Goal: Answer question/provide support

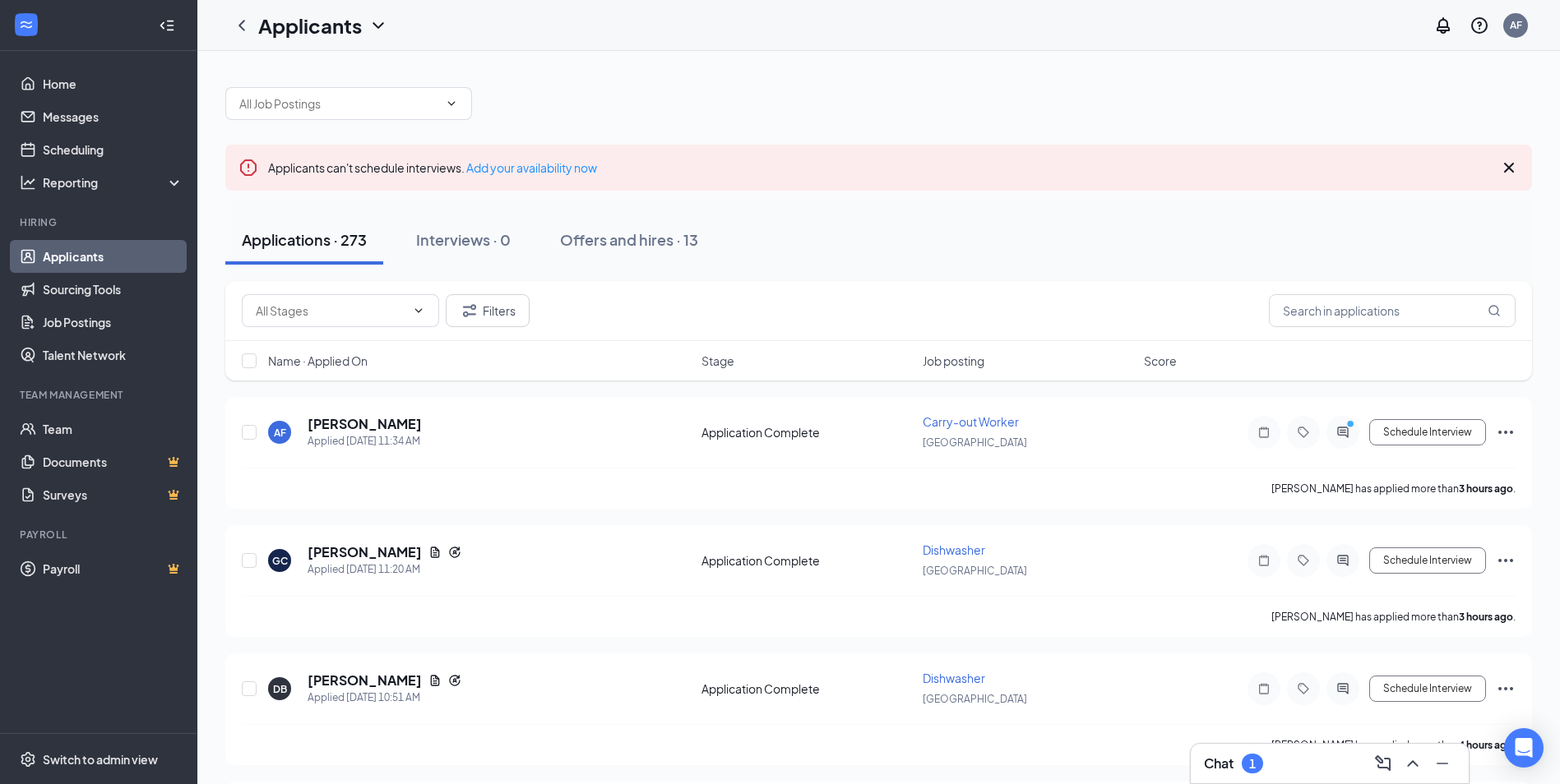
click at [1239, 756] on div "Chat 1" at bounding box center [1233, 763] width 59 height 20
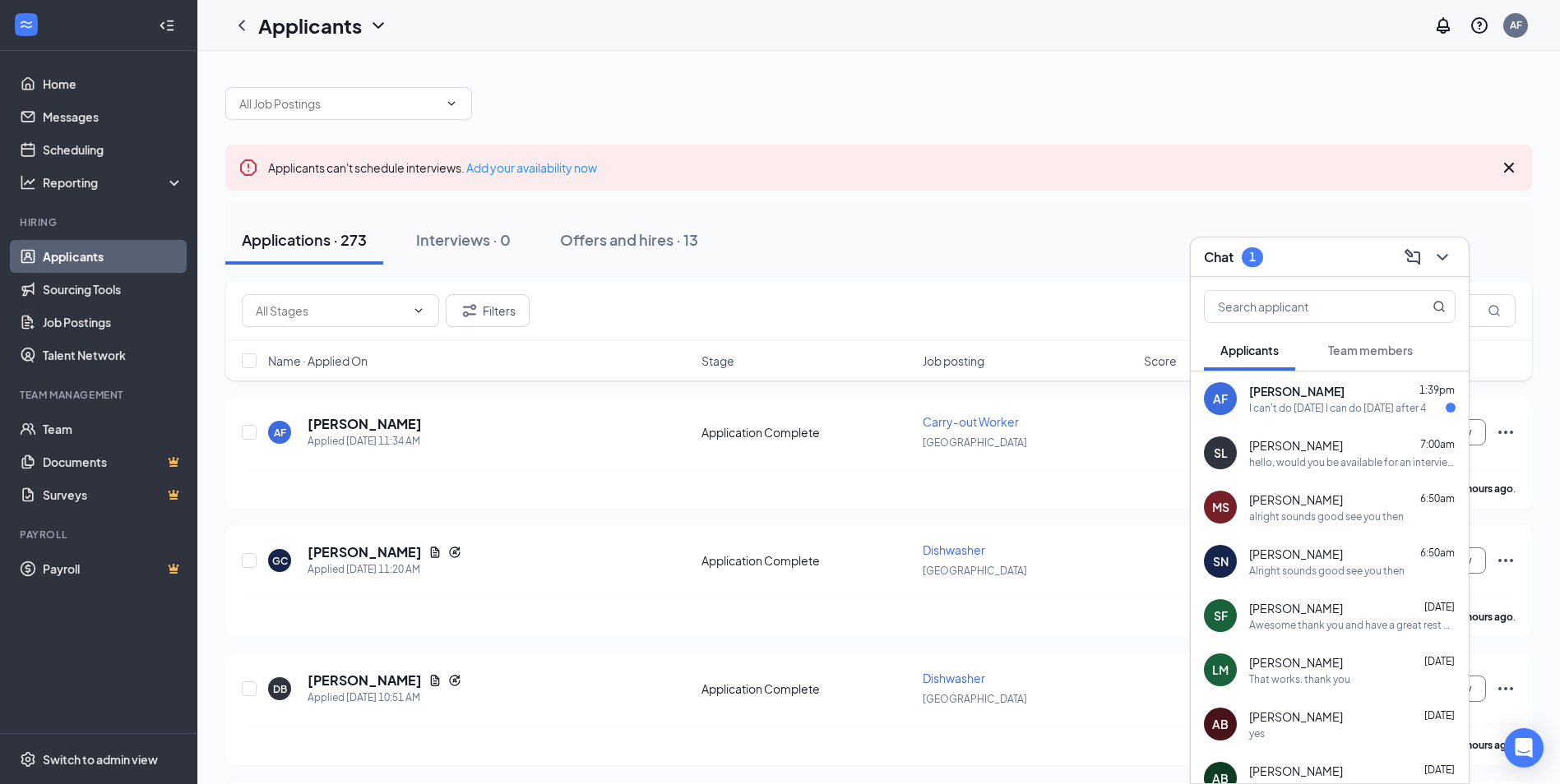
click at [1289, 420] on div "AF ashley Farrar 1:39pm I can't do Friday I can do Thursday after 4" at bounding box center [1330, 398] width 278 height 54
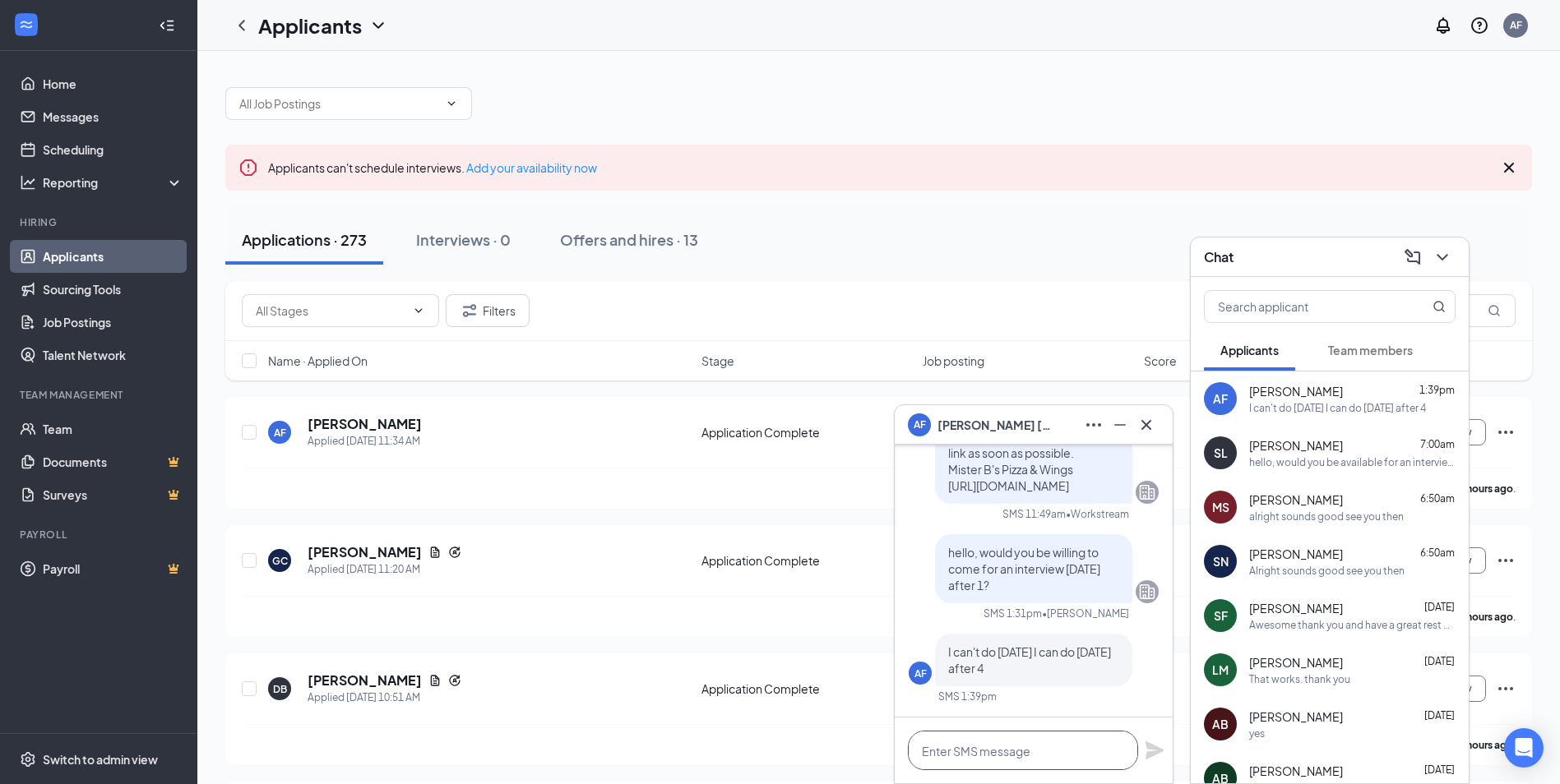
click at [1050, 751] on textarea at bounding box center [1023, 751] width 230 height 40
click at [1084, 751] on textarea "Can you do Monday" at bounding box center [1023, 751] width 230 height 40
paste textarea "To give a server the "Tipped" option, you need to configure their job settings …"
type textarea "Can you do Monday after 1?"
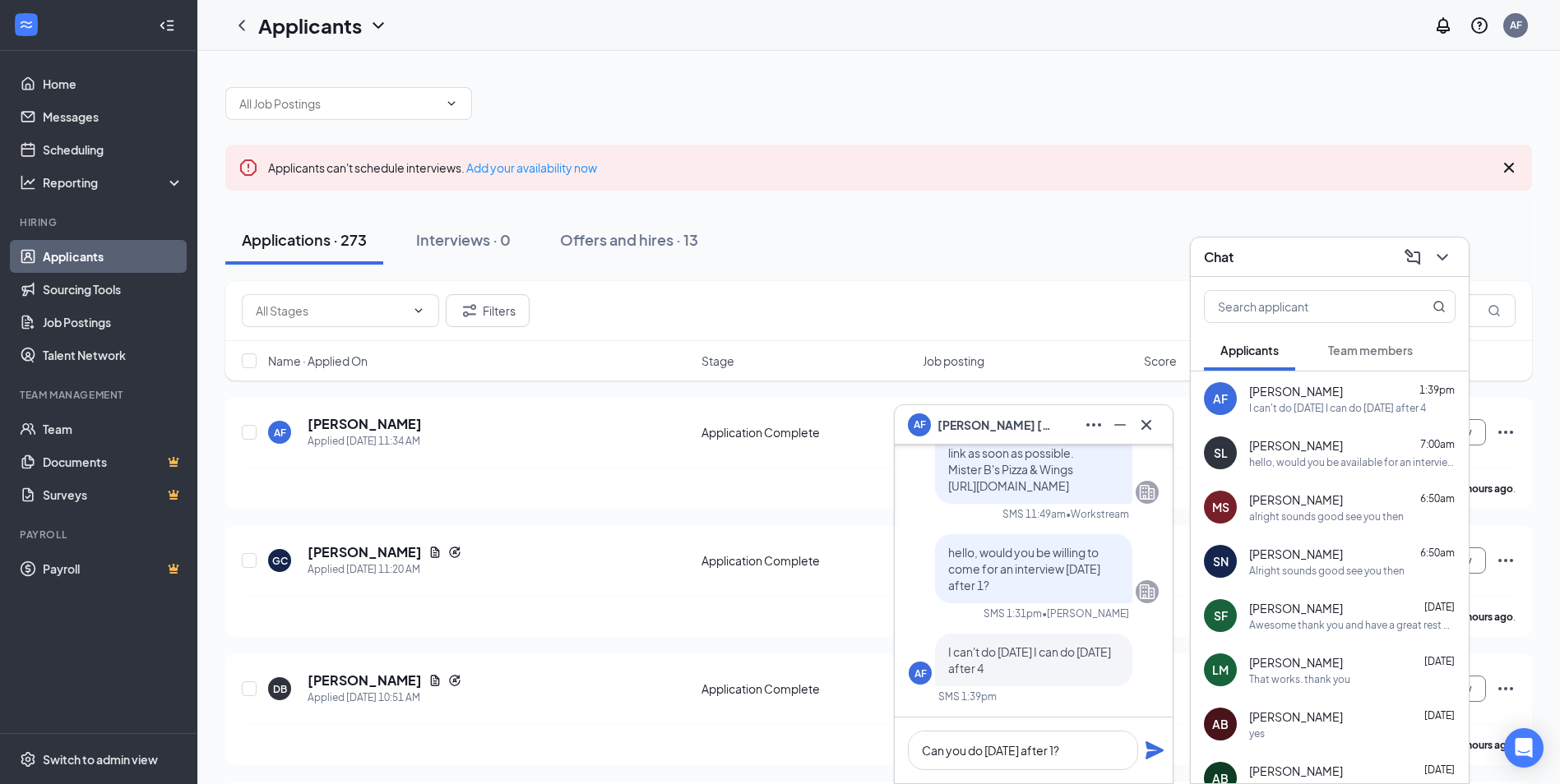
click at [1146, 746] on icon "Plane" at bounding box center [1154, 750] width 20 height 20
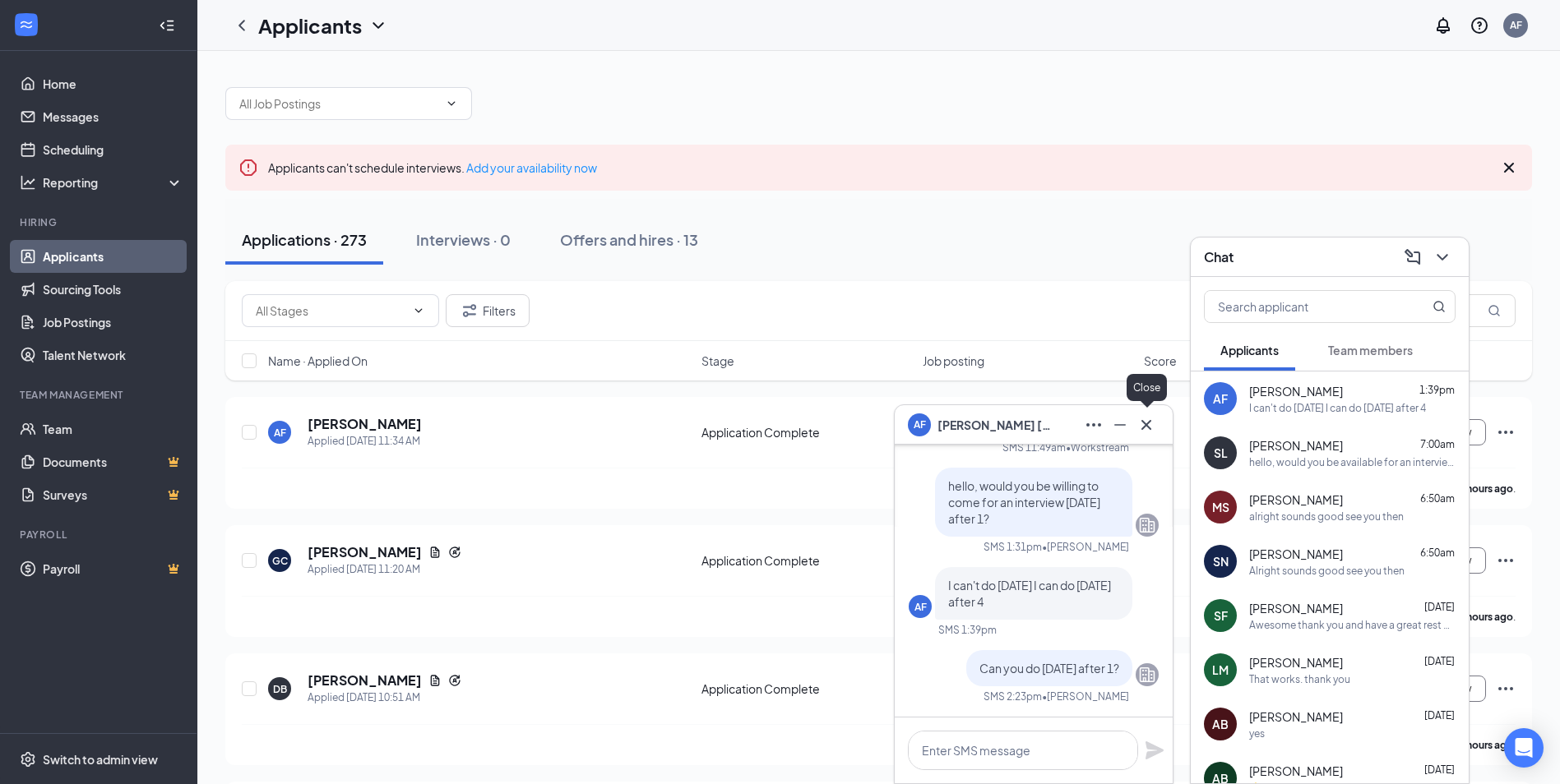
click at [1138, 430] on icon "Cross" at bounding box center [1146, 425] width 20 height 20
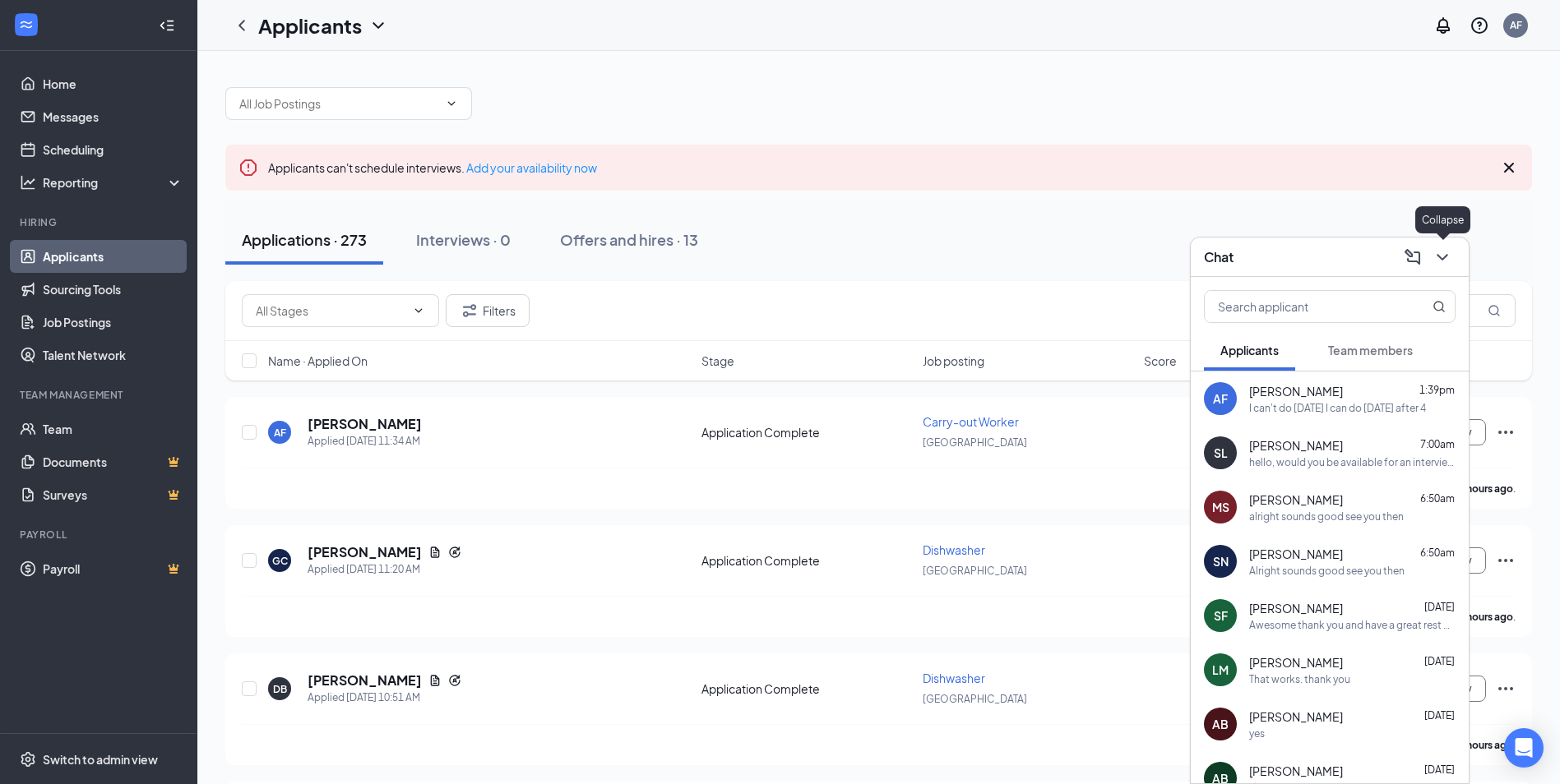
click at [1429, 266] on div at bounding box center [1440, 258] width 29 height 27
click at [1450, 253] on icon "ChevronDown" at bounding box center [1442, 257] width 20 height 20
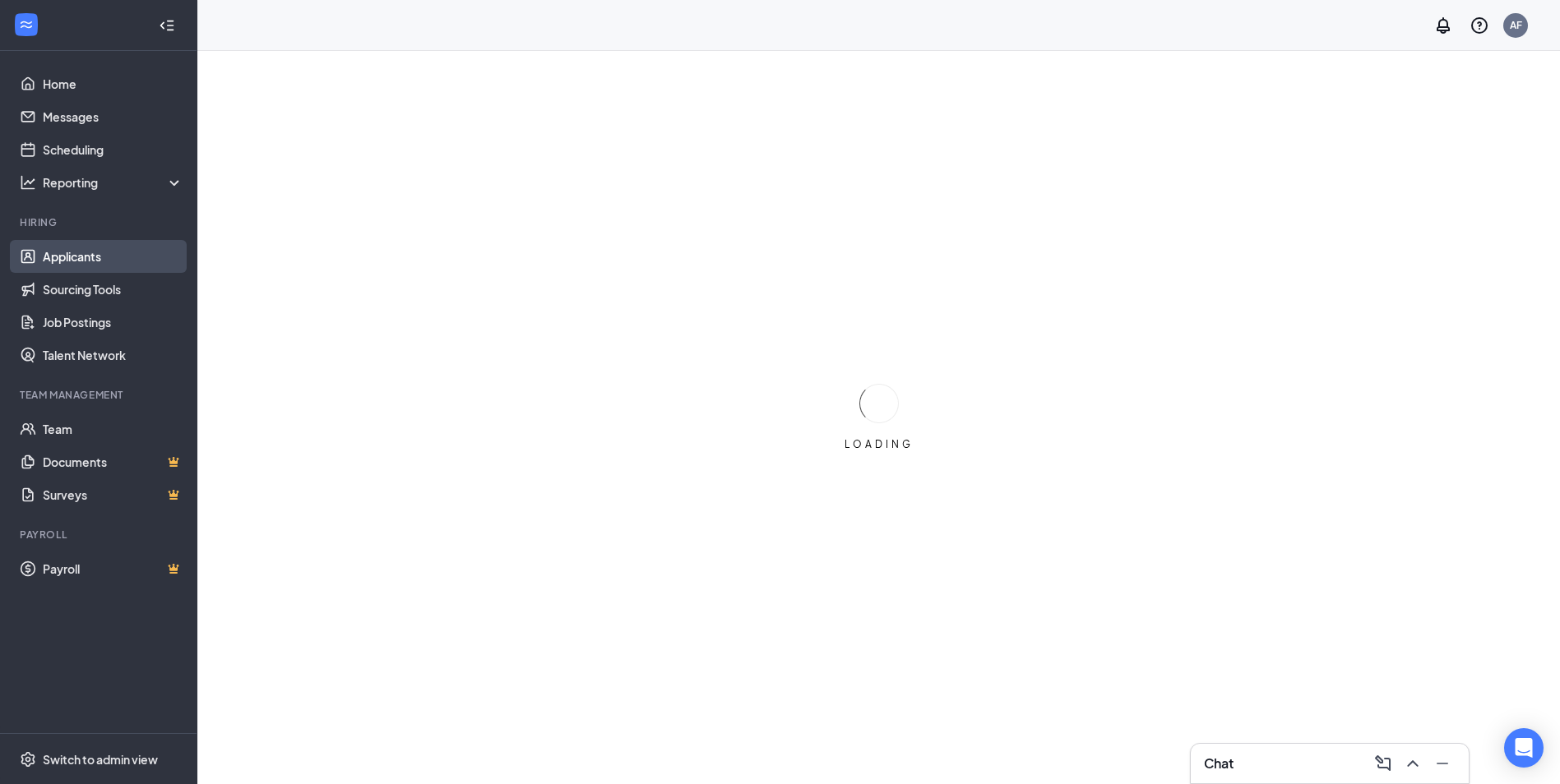
click at [89, 260] on link "Applicants" at bounding box center [113, 257] width 141 height 33
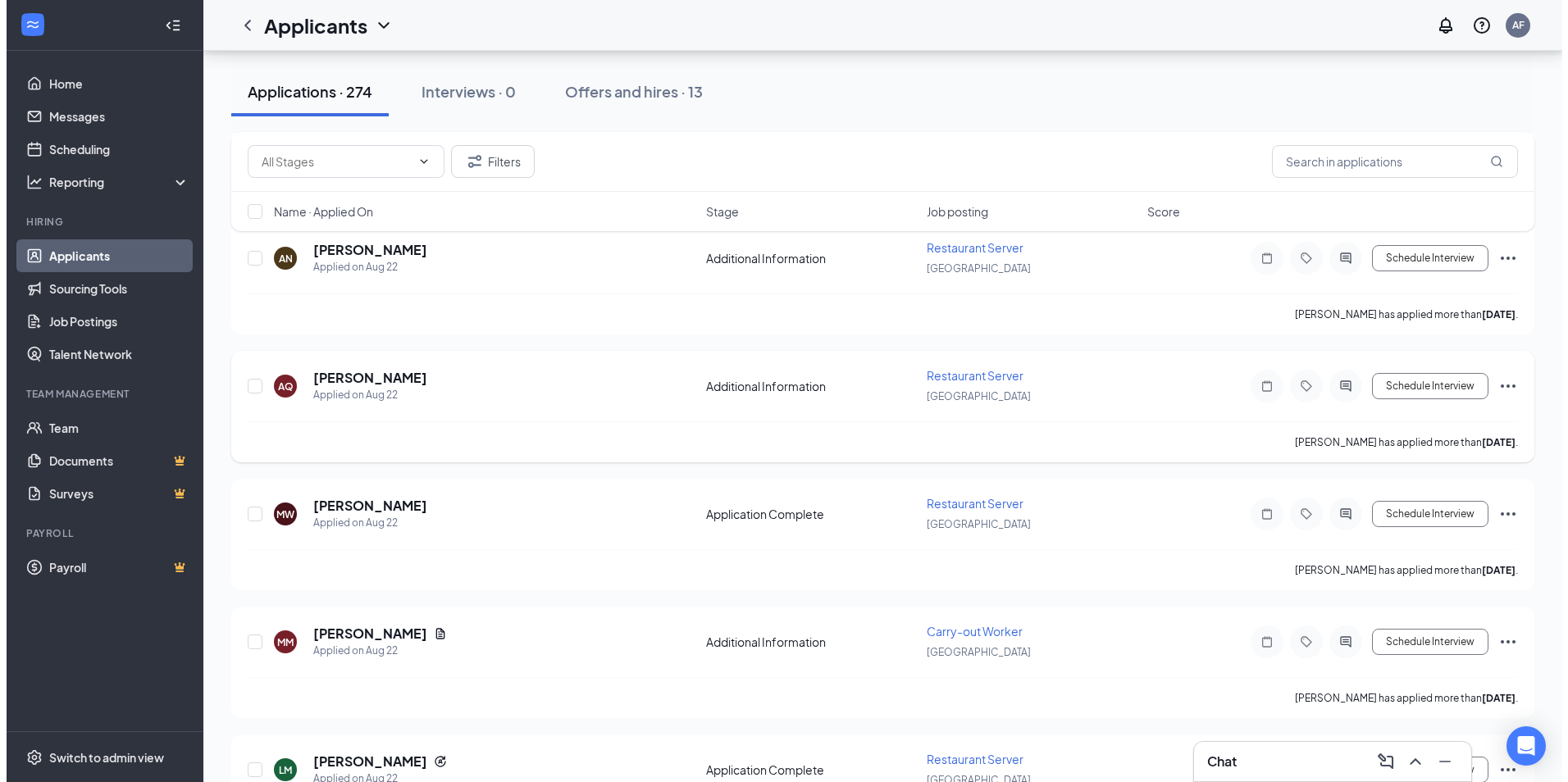
scroll to position [3717, 0]
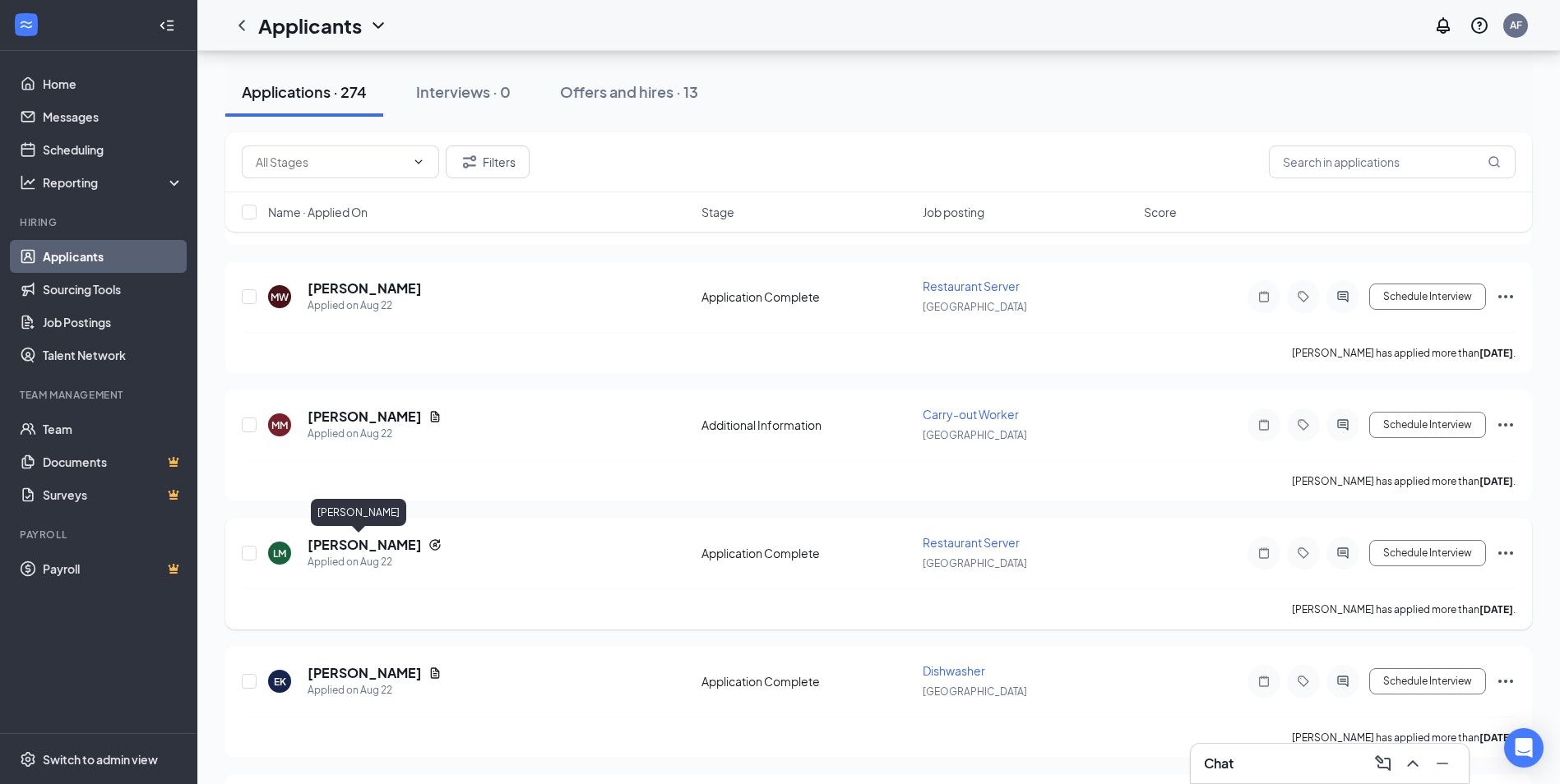
drag, startPoint x: 359, startPoint y: 543, endPoint x: 372, endPoint y: 540, distance: 13.3
click at [363, 543] on h5 "[PERSON_NAME]" at bounding box center [365, 545] width 114 height 18
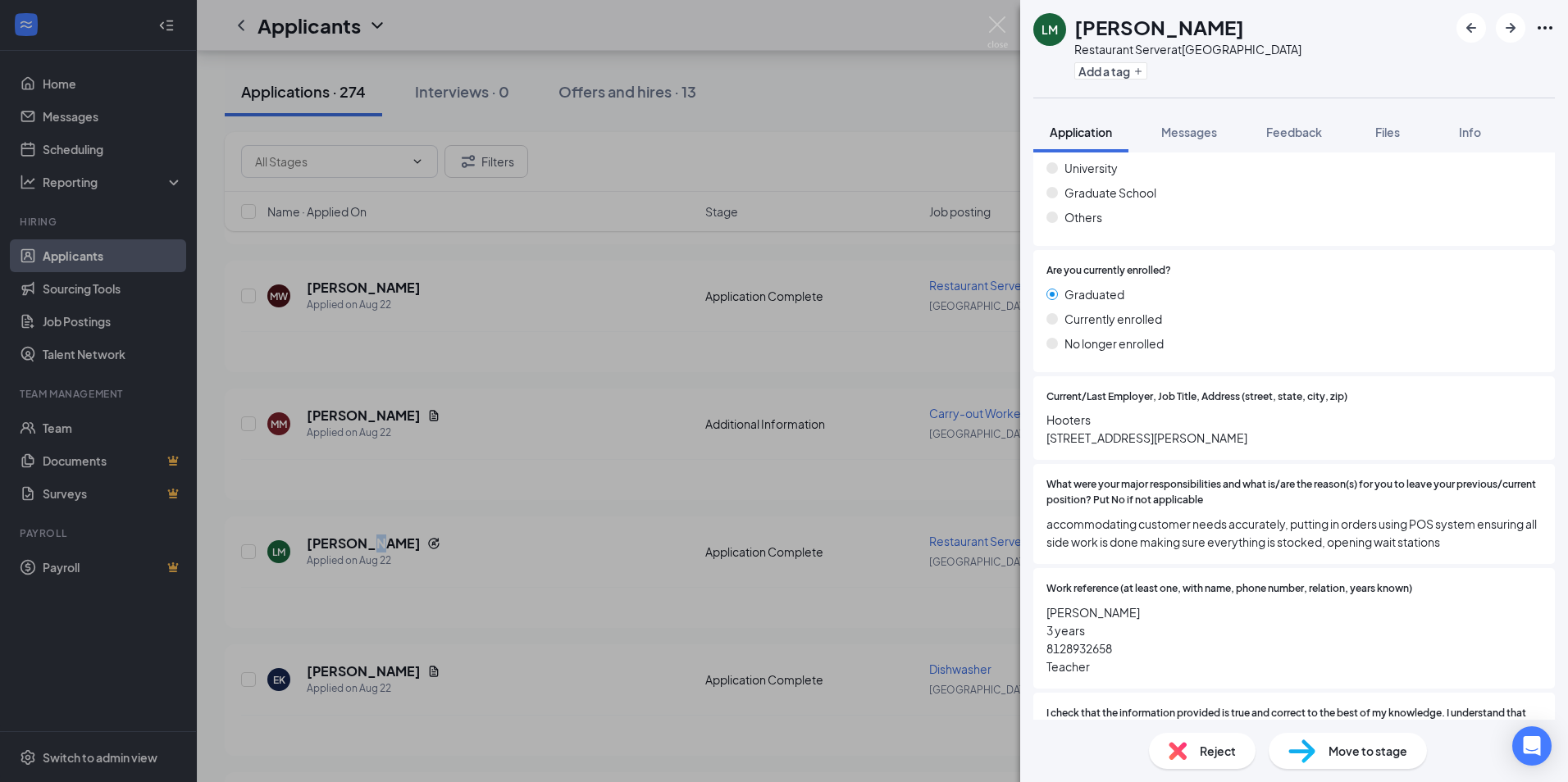
scroll to position [1531, 0]
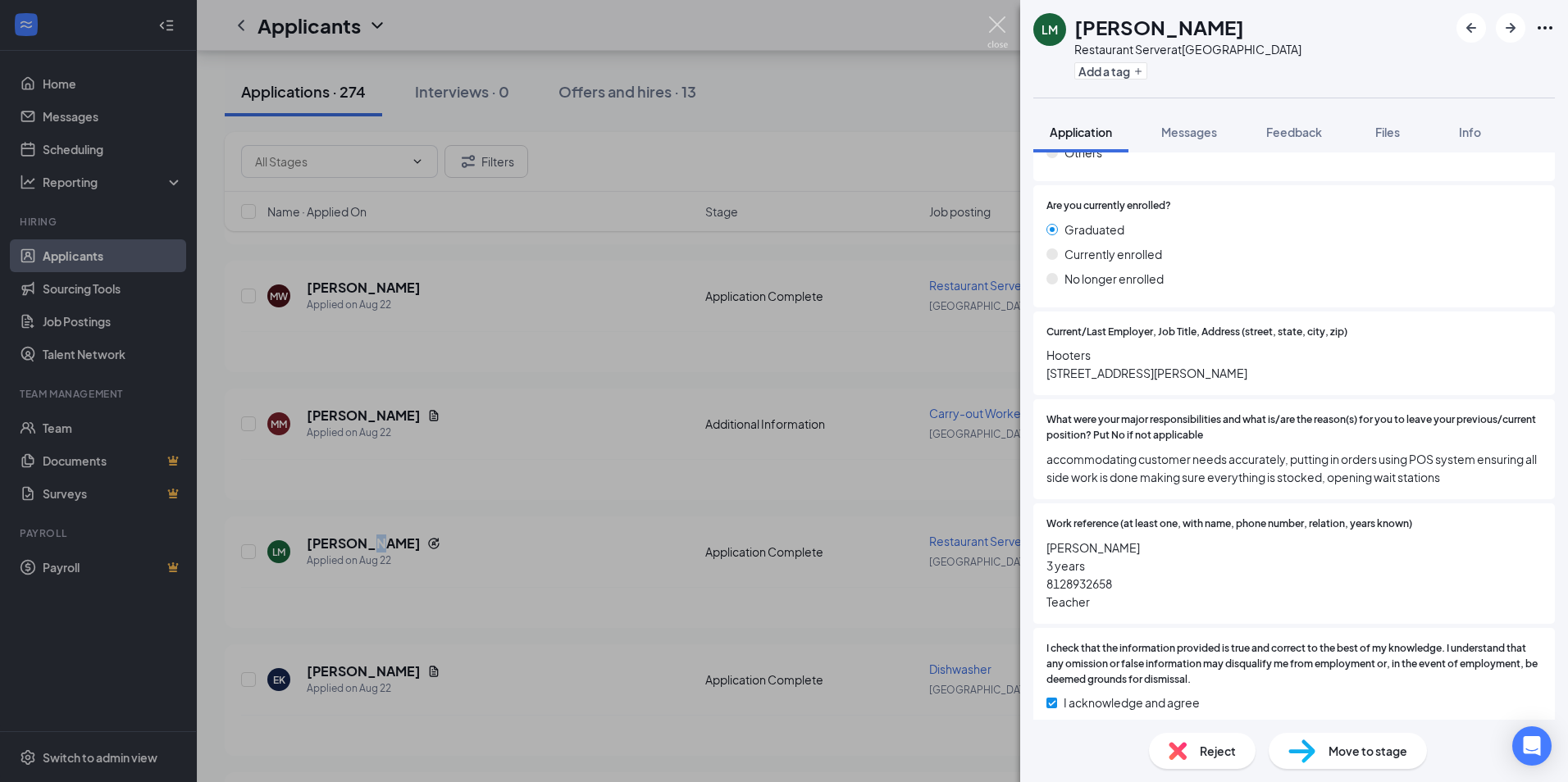
click at [990, 42] on img at bounding box center [998, 32] width 21 height 32
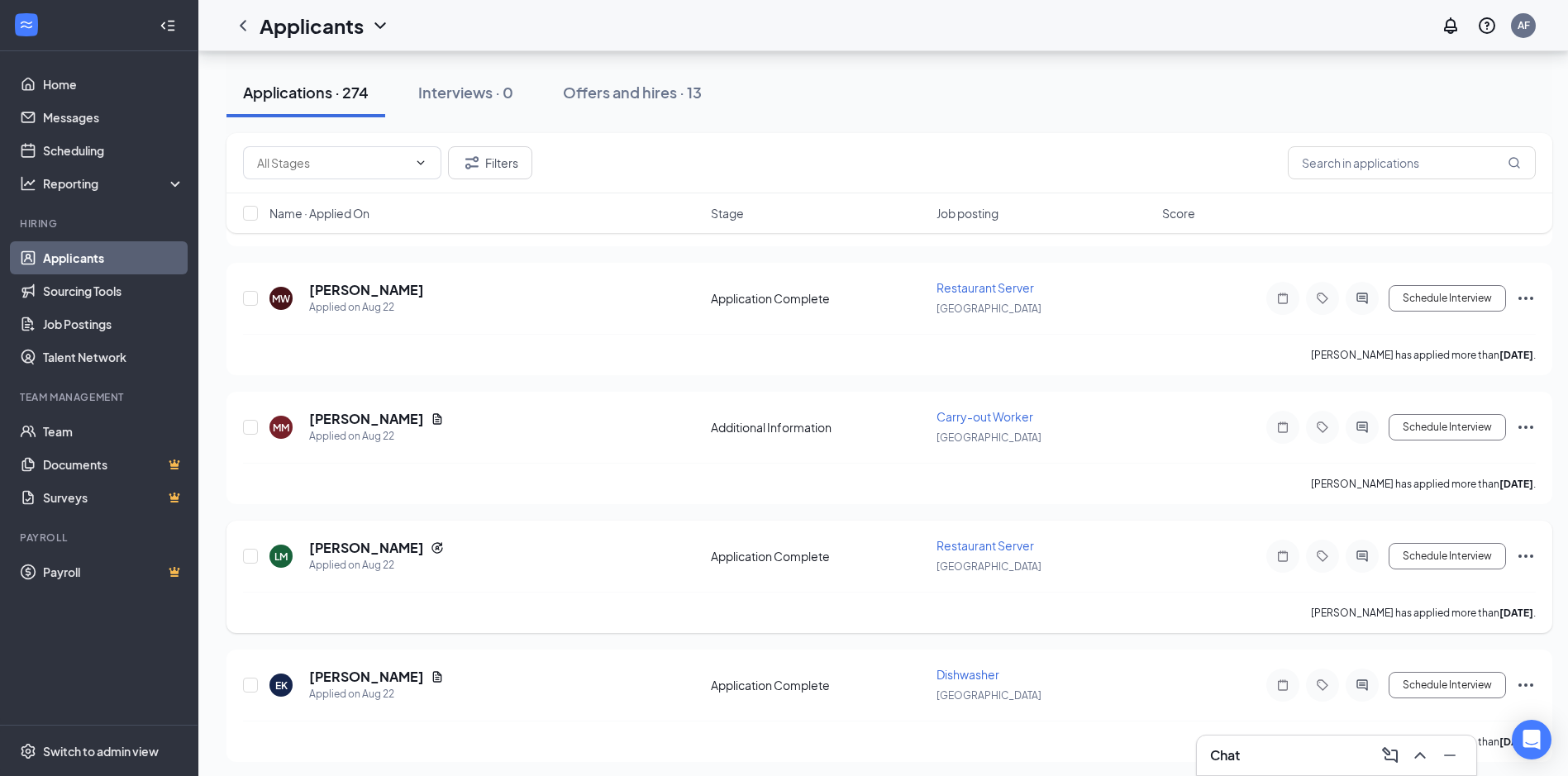
click at [1524, 554] on icon "Ellipses" at bounding box center [1526, 556] width 20 height 20
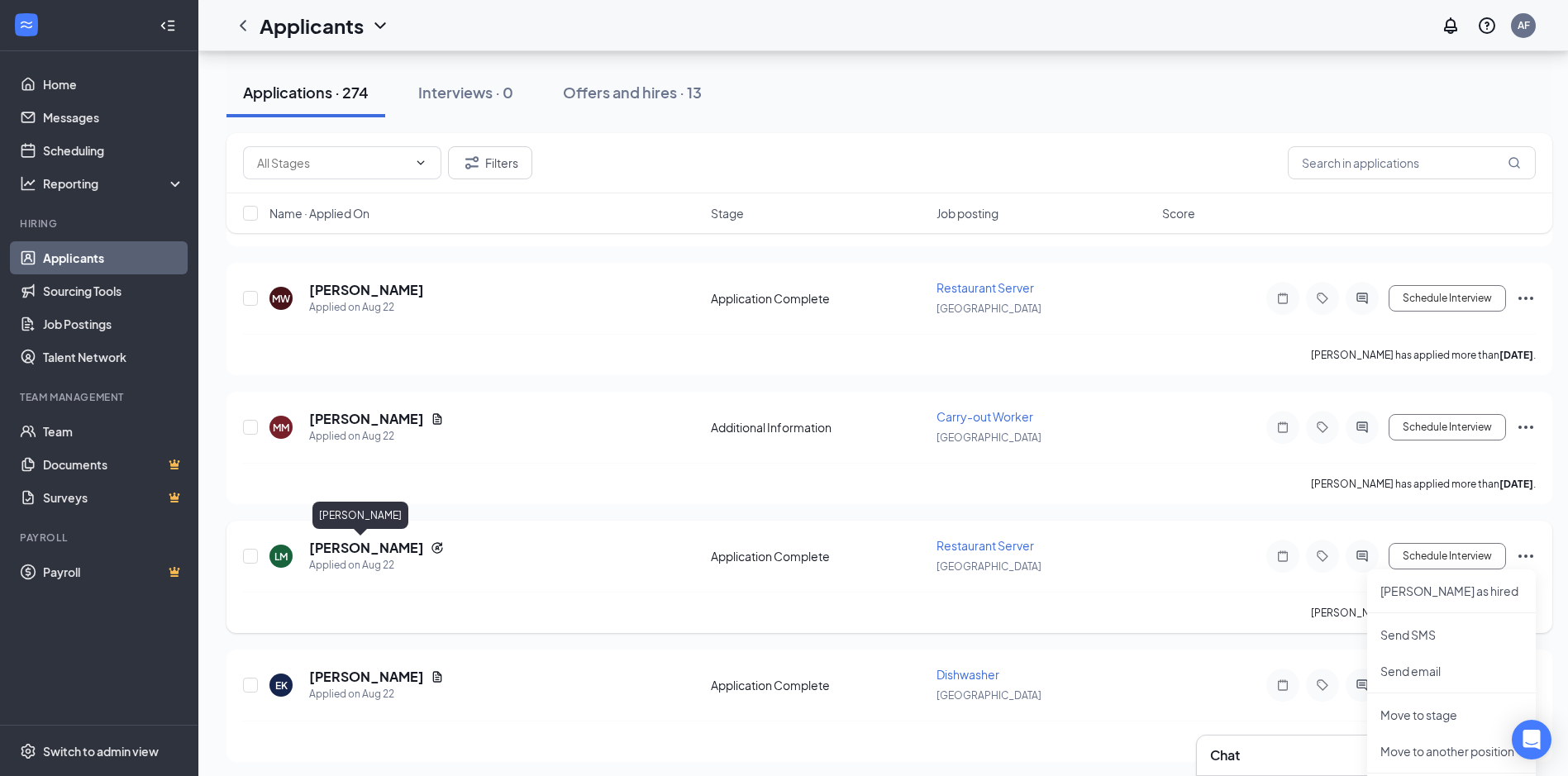
click at [328, 550] on h5 "[PERSON_NAME]" at bounding box center [367, 548] width 115 height 18
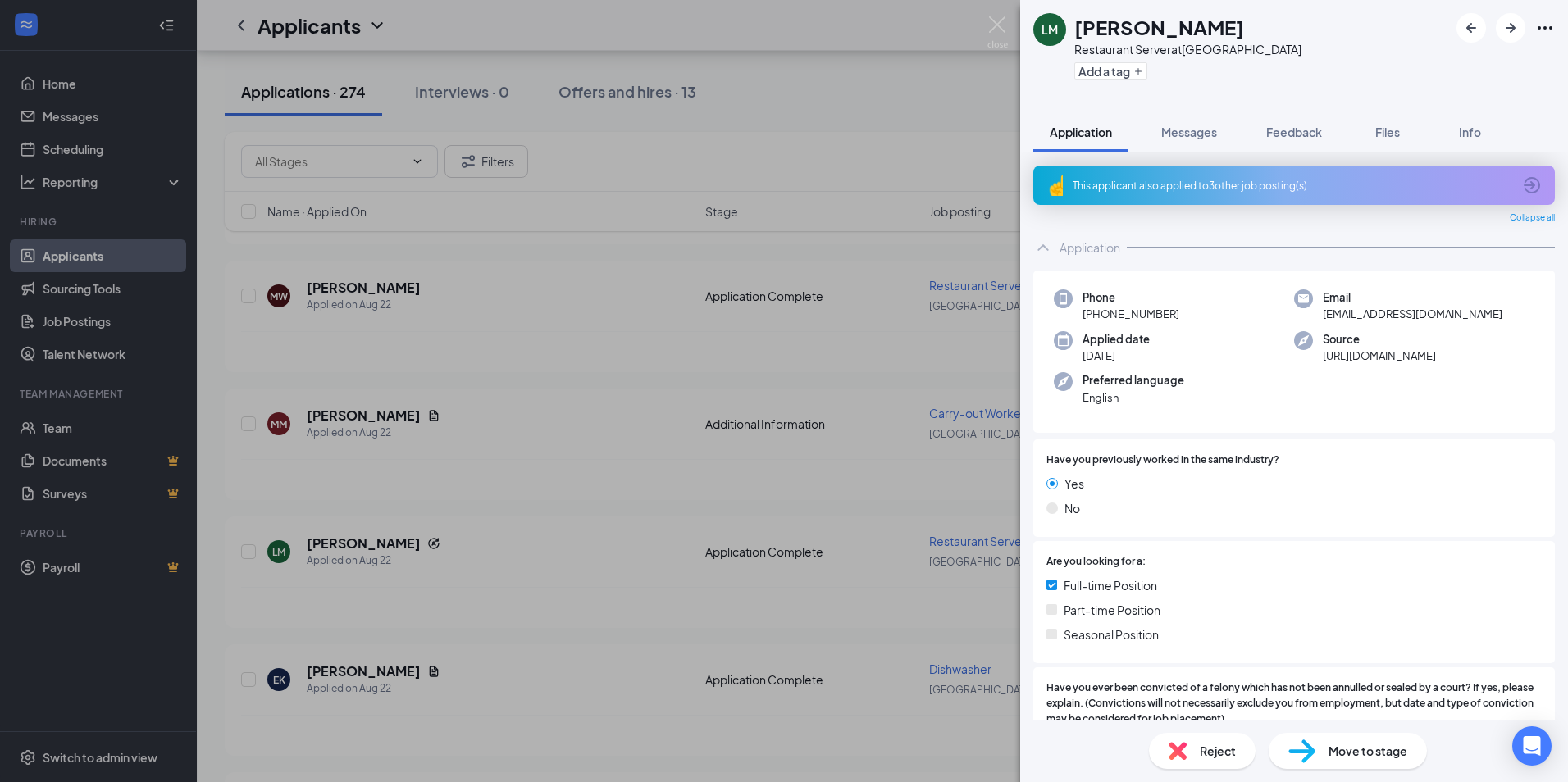
click at [1543, 27] on icon "Ellipses" at bounding box center [1544, 27] width 20 height 20
click at [1304, 26] on div "LM [PERSON_NAME] Restaurant Server at [GEOGRAPHIC_DATA] Add a tag" at bounding box center [1294, 48] width 548 height 98
click at [1541, 33] on icon "Ellipses" at bounding box center [1544, 27] width 20 height 20
click at [1552, 28] on icon "Ellipses" at bounding box center [1545, 27] width 15 height 3
click at [1417, 64] on link "View full application" at bounding box center [1456, 65] width 177 height 16
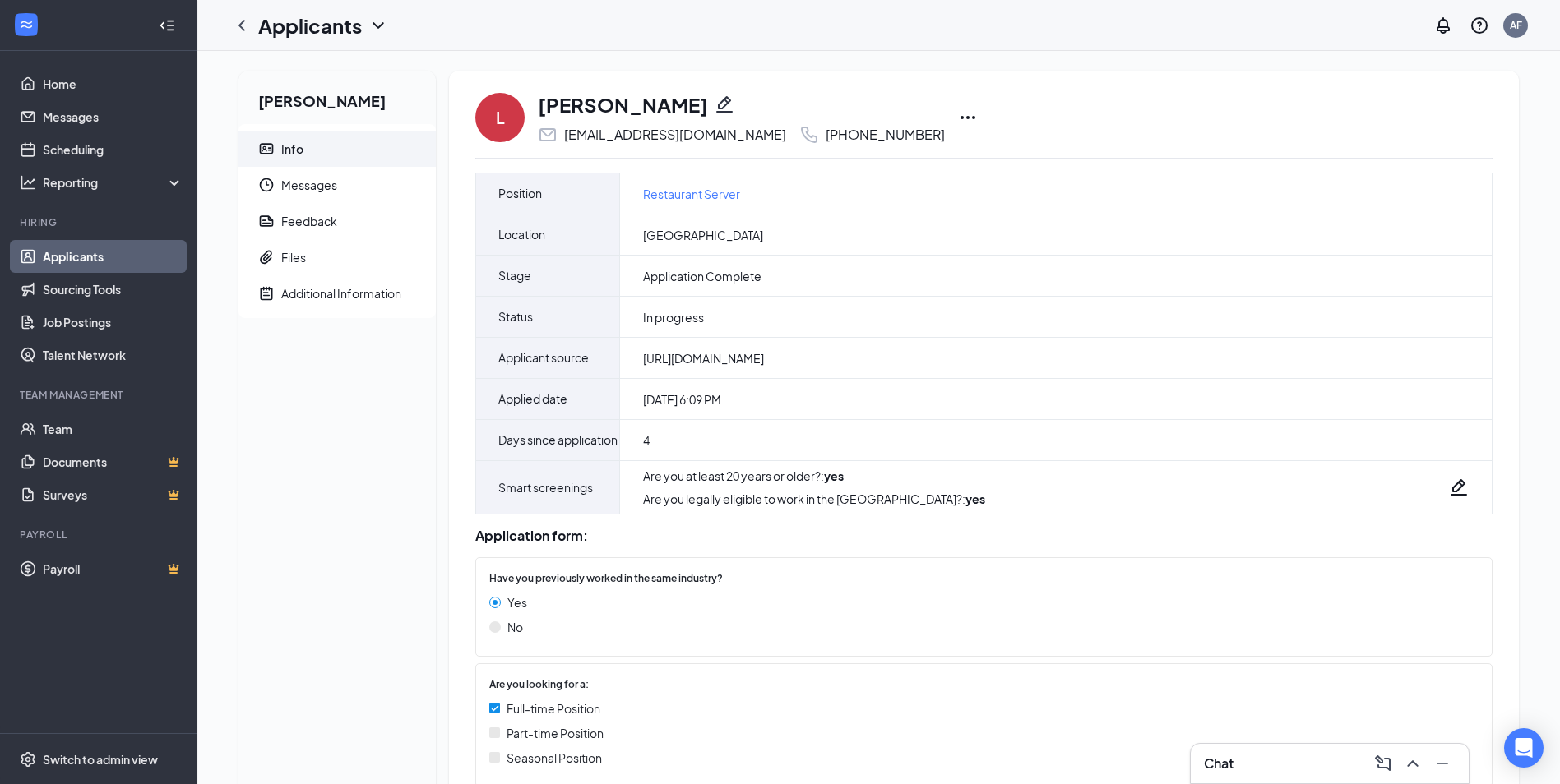
click at [958, 119] on icon "Ellipses" at bounding box center [968, 117] width 20 height 20
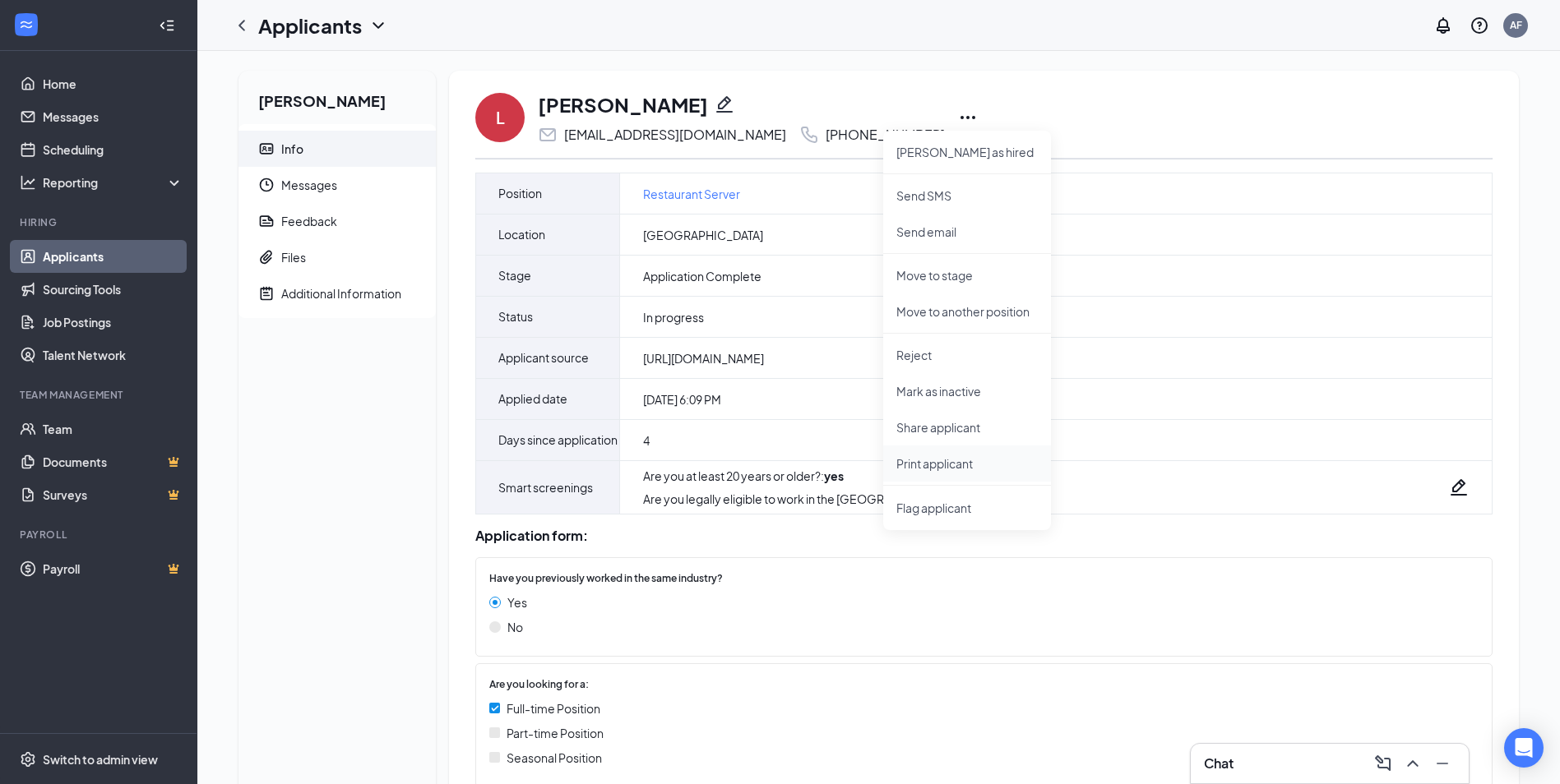
click at [948, 455] on p "Print applicant" at bounding box center [967, 463] width 142 height 16
